Goal: Information Seeking & Learning: Learn about a topic

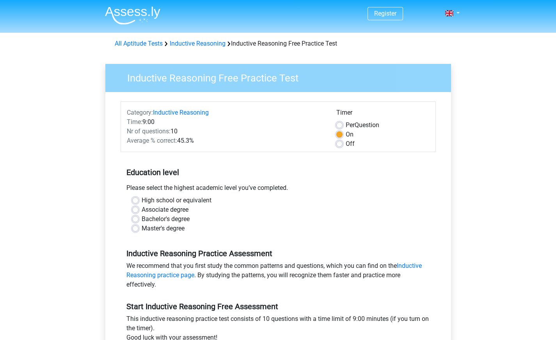
click at [161, 222] on label "Bachelor's degree" at bounding box center [166, 219] width 48 height 9
click at [138, 222] on input "Bachelor's degree" at bounding box center [135, 219] width 6 height 8
radio input "true"
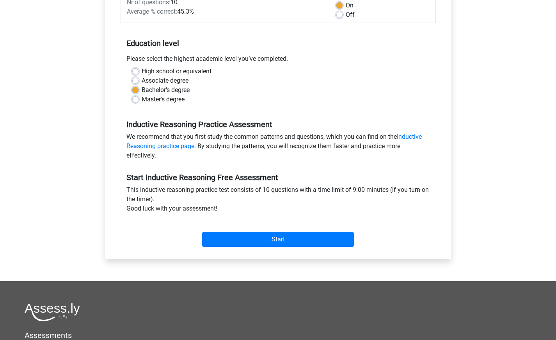
scroll to position [130, 0]
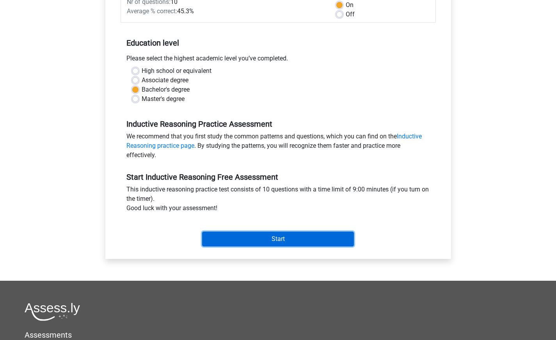
click at [258, 241] on input "Start" at bounding box center [278, 239] width 152 height 15
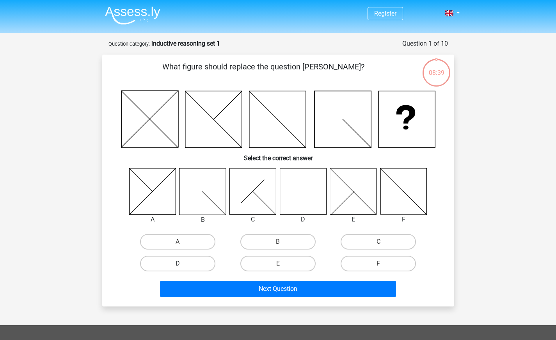
click at [193, 265] on label "D" at bounding box center [177, 264] width 75 height 16
click at [183, 265] on input "D" at bounding box center [180, 266] width 5 height 5
radio input "true"
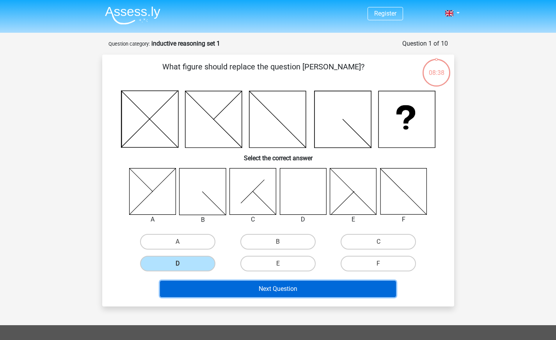
click at [222, 288] on button "Next Question" at bounding box center [278, 289] width 236 height 16
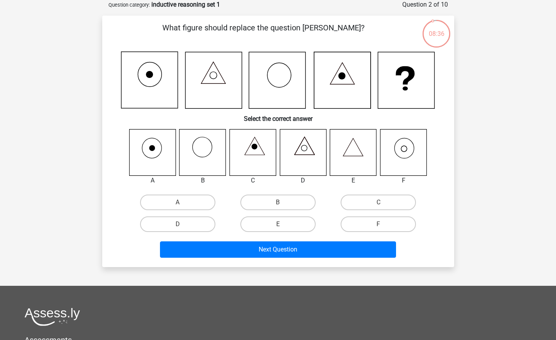
scroll to position [37, 0]
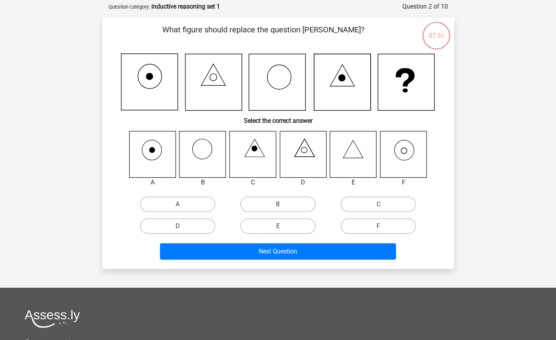
click at [360, 227] on label "F" at bounding box center [378, 226] width 75 height 16
click at [378, 227] on input "F" at bounding box center [380, 228] width 5 height 5
radio input "true"
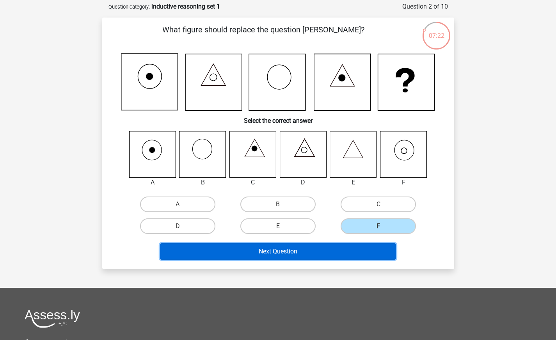
click at [362, 259] on button "Next Question" at bounding box center [278, 251] width 236 height 16
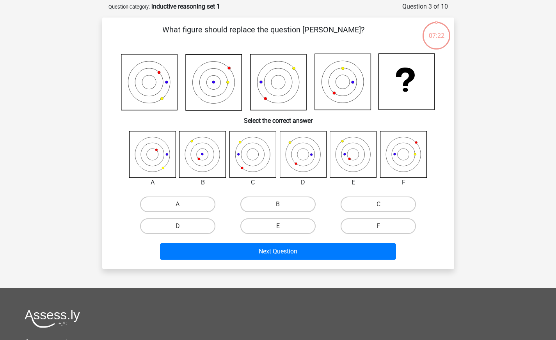
scroll to position [39, 0]
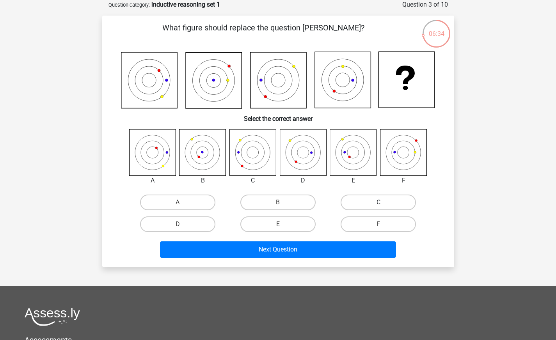
click at [364, 208] on label "C" at bounding box center [378, 203] width 75 height 16
click at [378, 208] on input "C" at bounding box center [380, 204] width 5 height 5
radio input "true"
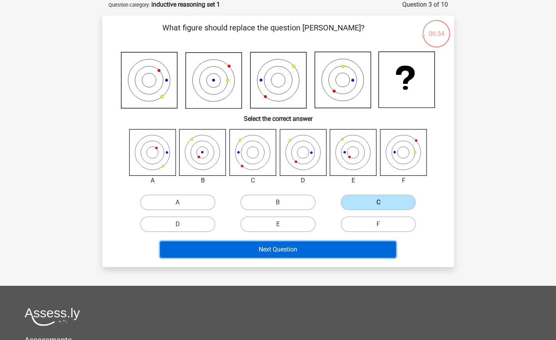
click at [315, 250] on button "Next Question" at bounding box center [278, 249] width 236 height 16
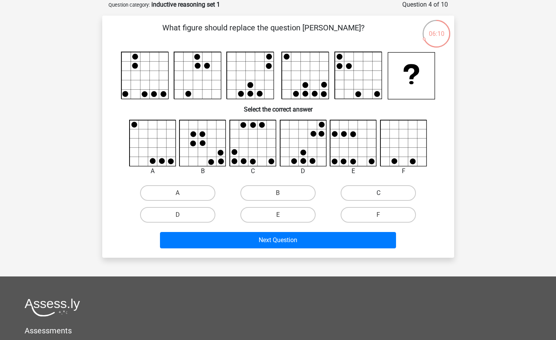
click at [398, 195] on label "C" at bounding box center [378, 193] width 75 height 16
click at [383, 195] on input "C" at bounding box center [380, 195] width 5 height 5
radio input "true"
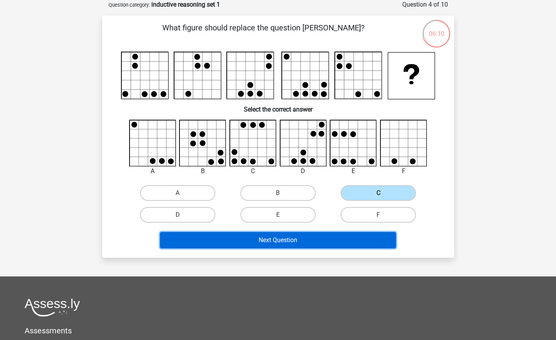
click at [382, 243] on button "Next Question" at bounding box center [278, 240] width 236 height 16
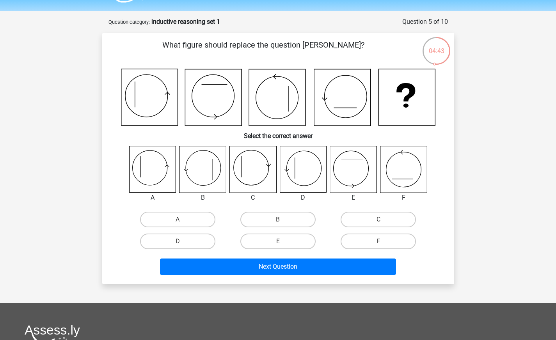
scroll to position [25, 0]
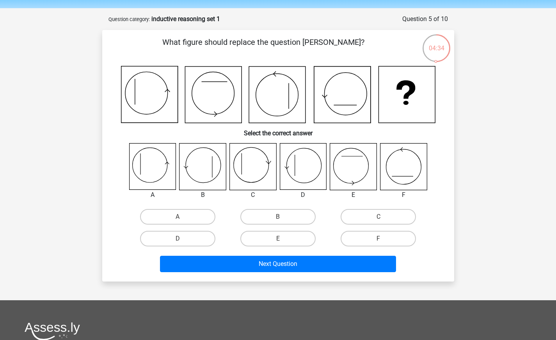
click at [181, 220] on input "A" at bounding box center [180, 219] width 5 height 5
radio input "true"
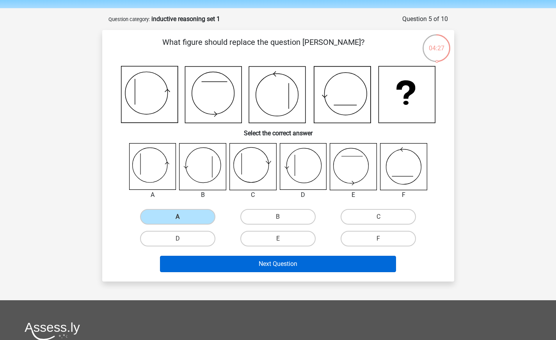
click at [256, 266] on button "Next Question" at bounding box center [278, 264] width 236 height 16
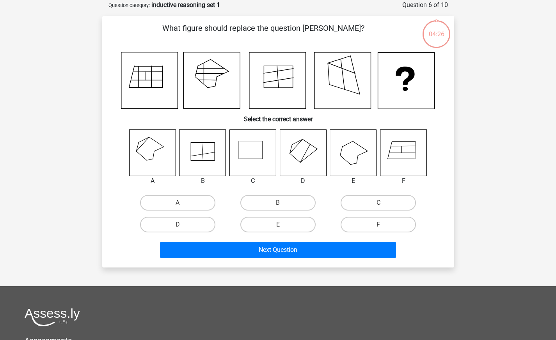
scroll to position [39, 0]
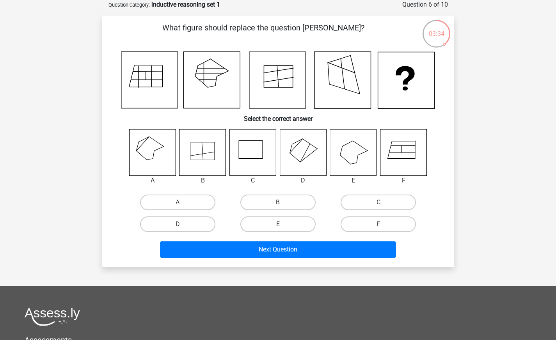
click at [302, 199] on label "B" at bounding box center [277, 203] width 75 height 16
click at [283, 202] on input "B" at bounding box center [280, 204] width 5 height 5
radio input "true"
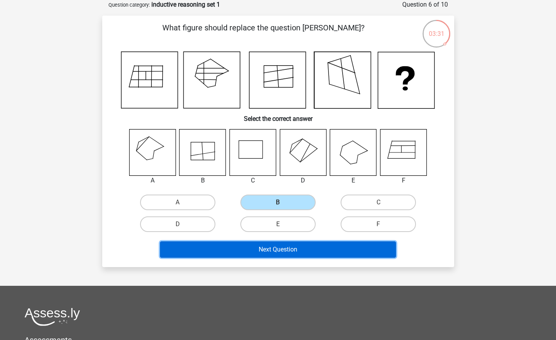
click at [377, 249] on button "Next Question" at bounding box center [278, 249] width 236 height 16
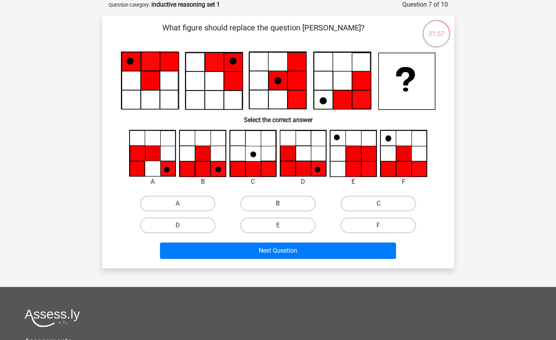
click at [274, 204] on label "B" at bounding box center [277, 204] width 75 height 16
click at [278, 204] on input "B" at bounding box center [280, 206] width 5 height 5
radio input "true"
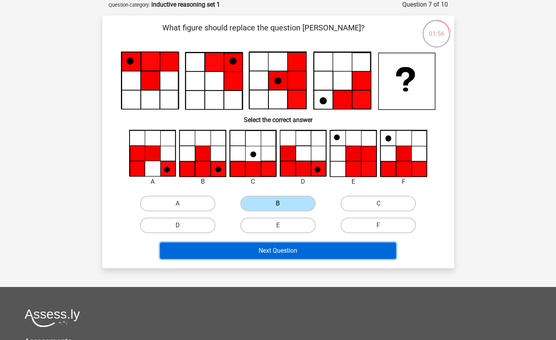
click at [339, 257] on button "Next Question" at bounding box center [278, 251] width 236 height 16
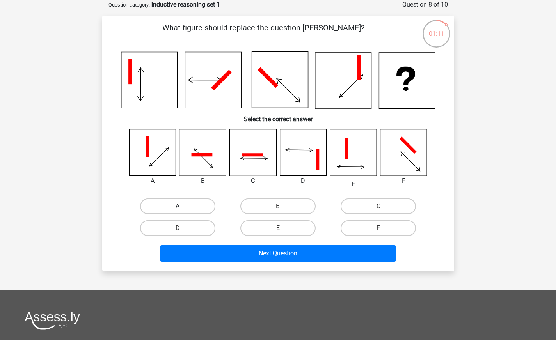
click at [201, 204] on label "A" at bounding box center [177, 207] width 75 height 16
click at [183, 206] on input "A" at bounding box center [180, 208] width 5 height 5
radio input "true"
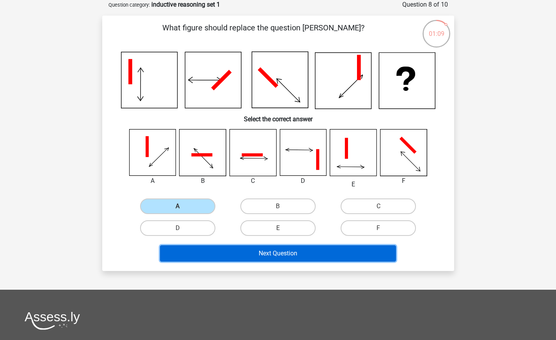
click at [226, 257] on button "Next Question" at bounding box center [278, 253] width 236 height 16
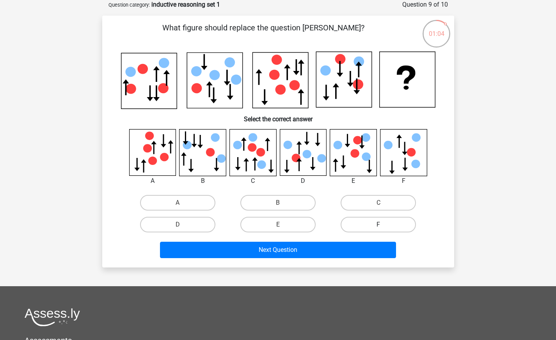
click at [356, 223] on label "F" at bounding box center [378, 225] width 75 height 16
click at [378, 225] on input "F" at bounding box center [380, 227] width 5 height 5
radio input "true"
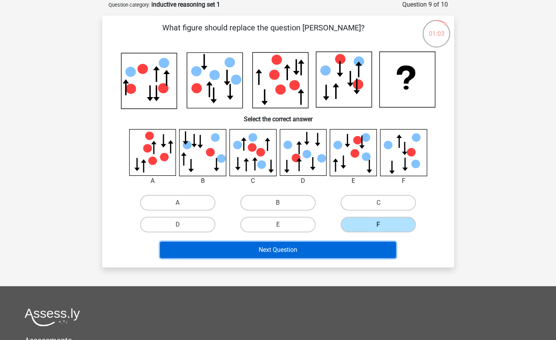
click at [335, 251] on button "Next Question" at bounding box center [278, 250] width 236 height 16
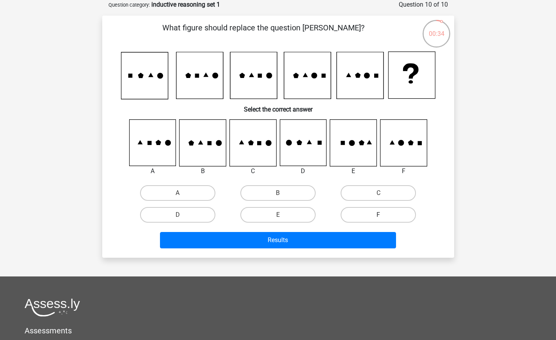
click at [368, 217] on label "F" at bounding box center [378, 215] width 75 height 16
click at [378, 217] on input "F" at bounding box center [380, 217] width 5 height 5
radio input "true"
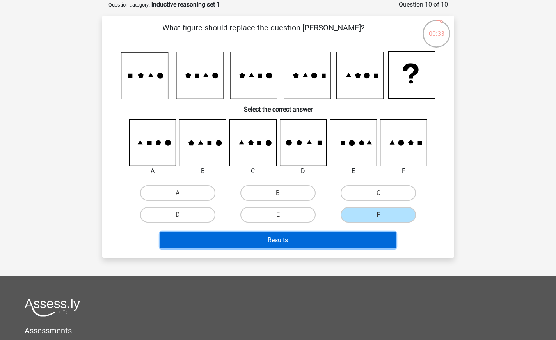
click at [359, 238] on button "Results" at bounding box center [278, 240] width 236 height 16
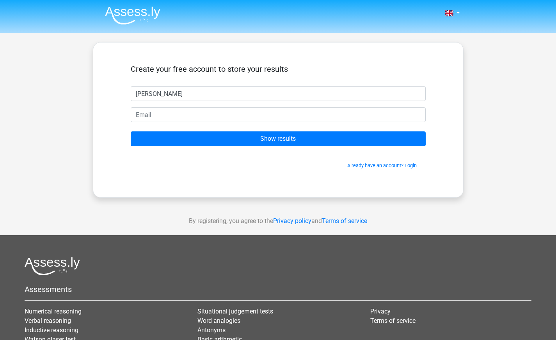
type input "[PERSON_NAME]"
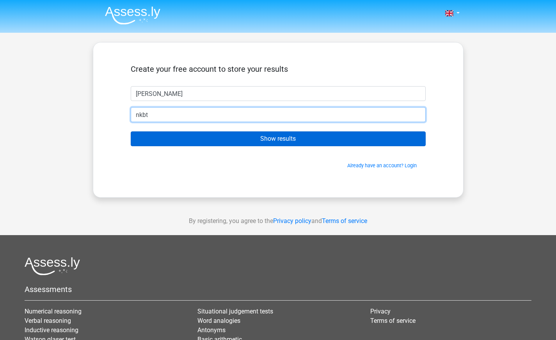
type input "[EMAIL_ADDRESS][DOMAIN_NAME]"
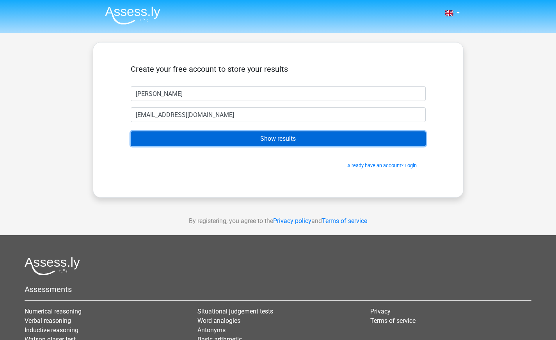
click at [236, 142] on input "Show results" at bounding box center [278, 138] width 295 height 15
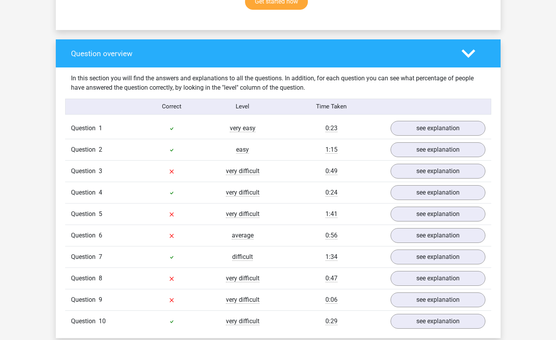
scroll to position [539, 0]
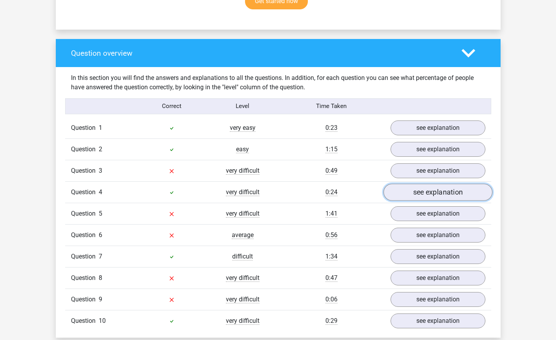
click at [409, 197] on link "see explanation" at bounding box center [437, 192] width 109 height 17
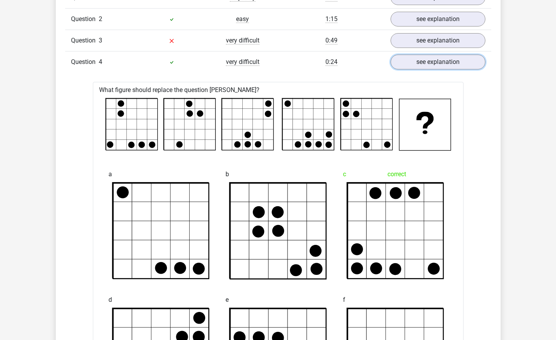
scroll to position [669, 0]
click at [435, 64] on link "see explanation" at bounding box center [437, 62] width 109 height 17
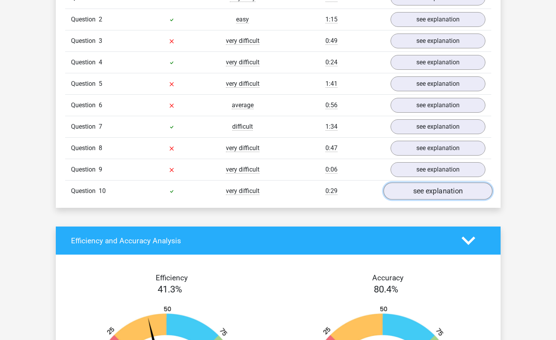
click at [432, 185] on link "see explanation" at bounding box center [437, 191] width 109 height 17
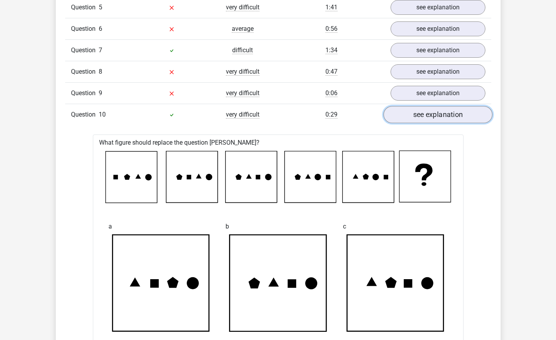
scroll to position [704, 0]
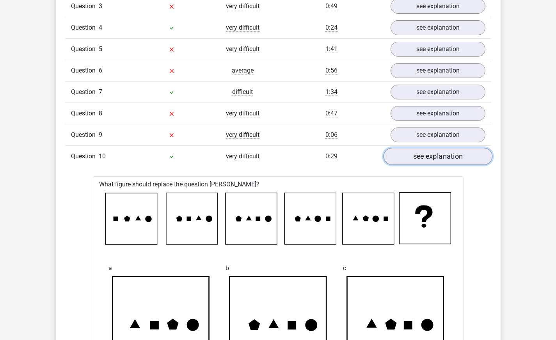
click at [427, 158] on link "see explanation" at bounding box center [437, 156] width 109 height 17
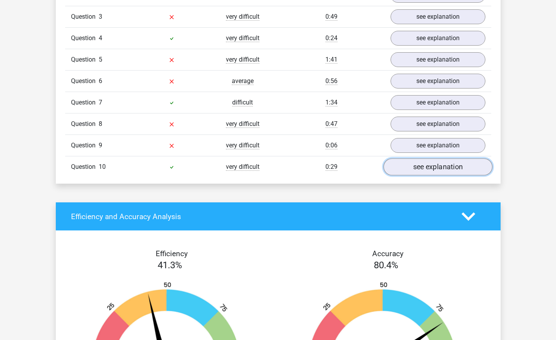
scroll to position [693, 0]
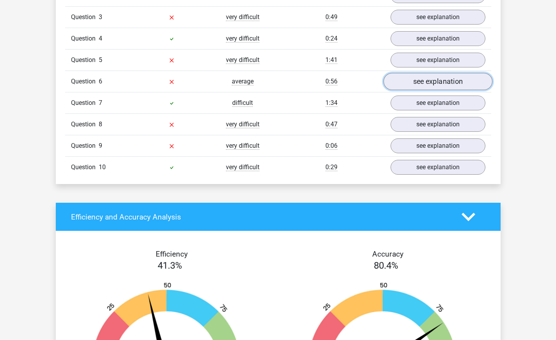
click at [430, 78] on link "see explanation" at bounding box center [437, 81] width 109 height 17
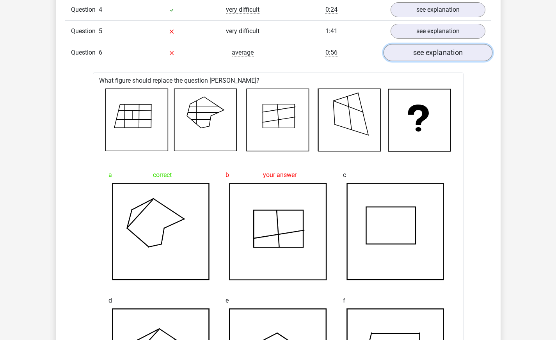
scroll to position [721, 0]
click at [426, 53] on link "see explanation" at bounding box center [437, 52] width 109 height 17
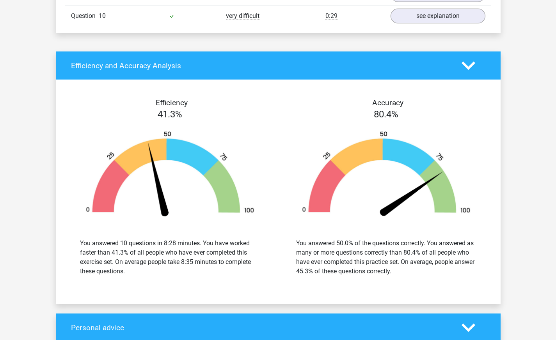
scroll to position [845, 0]
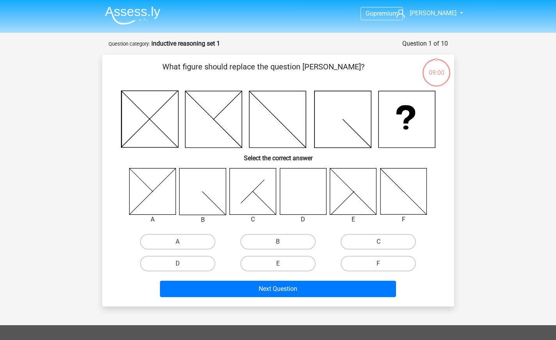
scroll to position [39, 0]
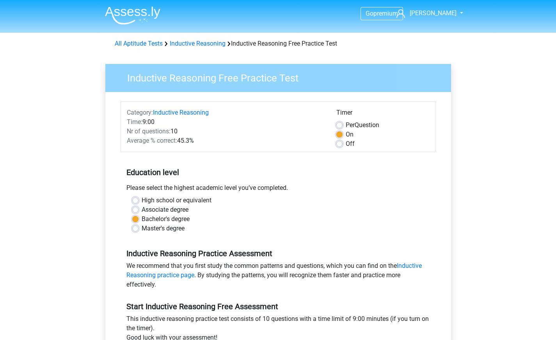
scroll to position [130, 0]
